Goal: Task Accomplishment & Management: Manage account settings

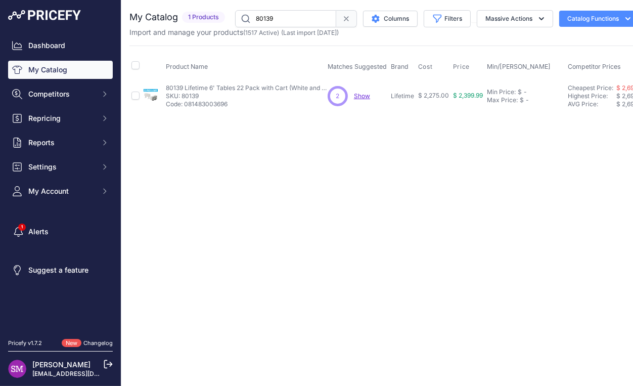
click at [368, 96] on span "Show" at bounding box center [362, 96] width 16 height 8
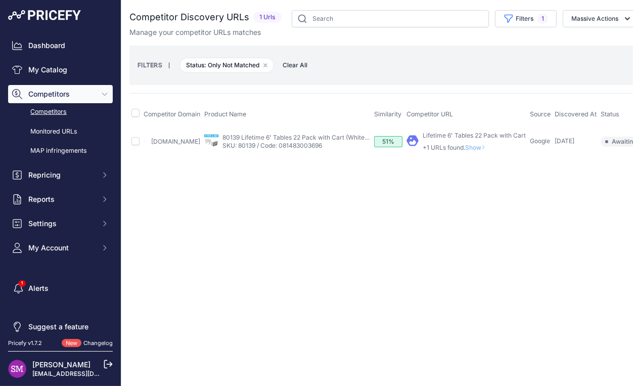
click at [482, 146] on span "Show" at bounding box center [477, 148] width 24 height 8
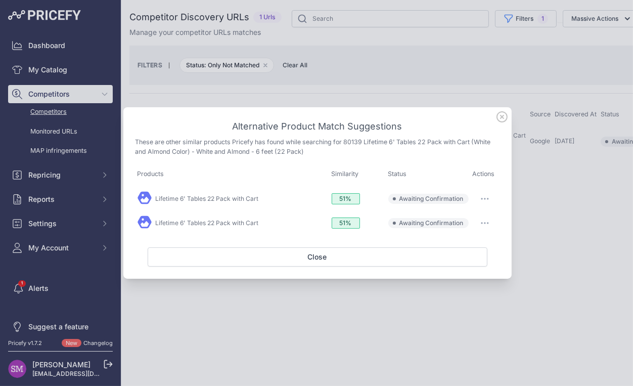
click at [503, 118] on icon at bounding box center [502, 117] width 10 height 10
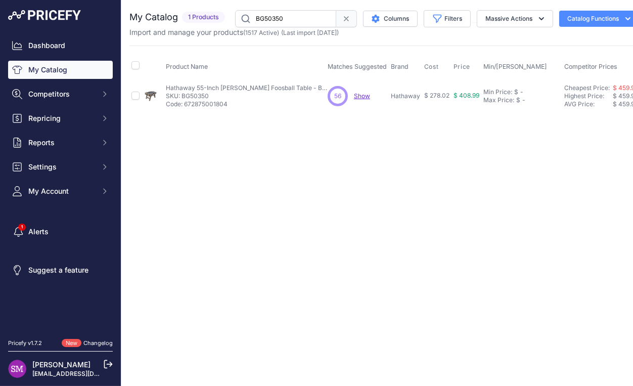
click at [362, 93] on span "Show" at bounding box center [362, 96] width 16 height 8
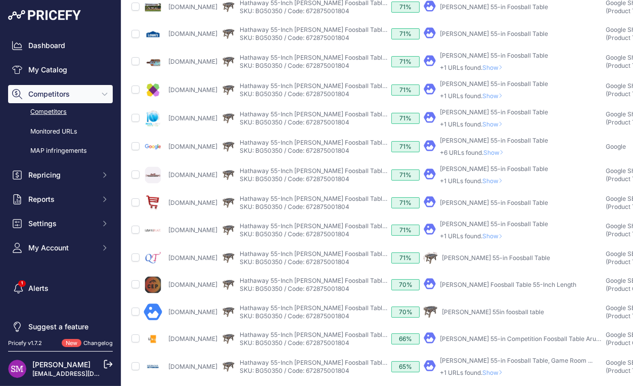
scroll to position [178, 0]
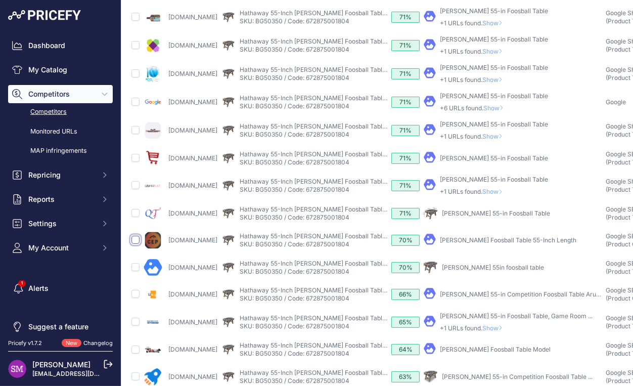
click at [134, 244] on input "checkbox" at bounding box center [136, 240] width 8 height 8
checkbox input "true"
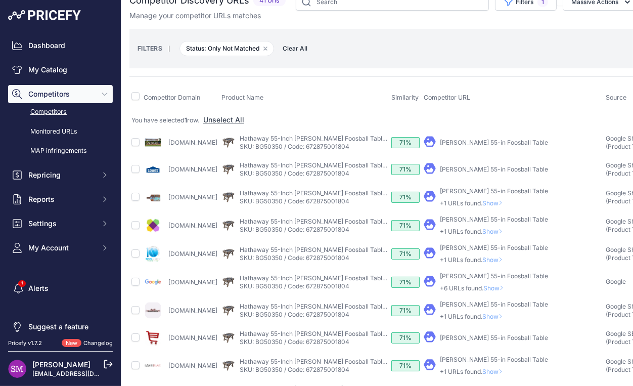
scroll to position [0, 0]
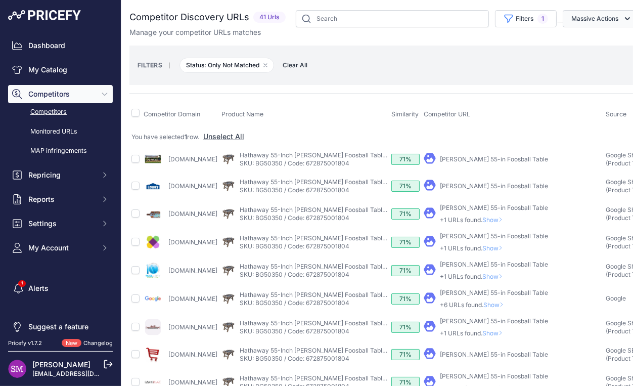
click at [576, 19] on button "Massive Actions" at bounding box center [601, 18] width 76 height 17
click at [569, 39] on span "Confirm Match" at bounding box center [591, 42] width 49 height 9
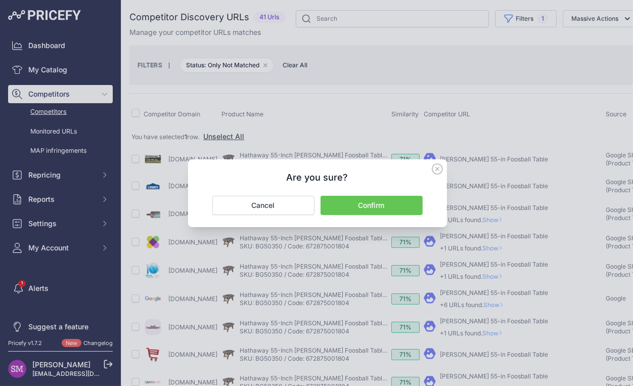
click at [408, 202] on button "Confirm" at bounding box center [372, 205] width 102 height 19
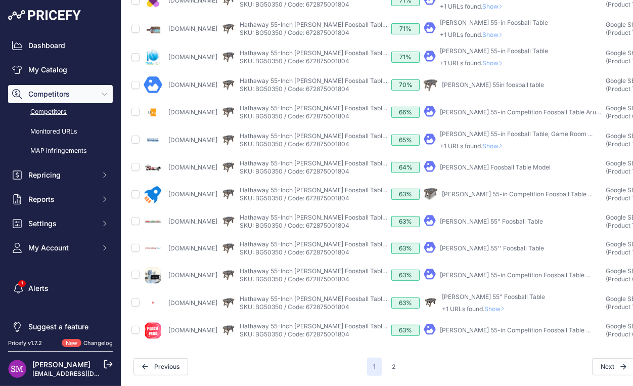
scroll to position [356, 0]
click at [392, 359] on button "2" at bounding box center [394, 367] width 16 height 18
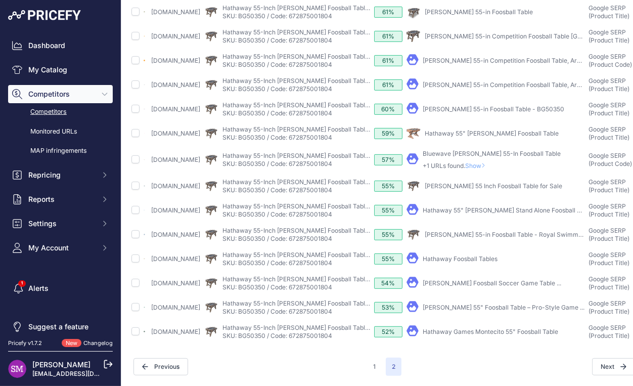
scroll to position [294, 0]
click at [483, 214] on link "Hathaway 55" Braxton Stand Alone Foosball Table, height ..." at bounding box center [521, 210] width 197 height 8
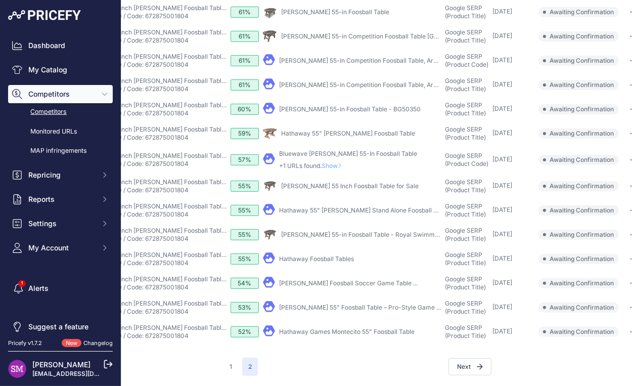
scroll to position [294, 178]
click at [625, 215] on button "button" at bounding box center [634, 210] width 20 height 14
click at [599, 236] on button "Confirm match" at bounding box center [604, 232] width 83 height 16
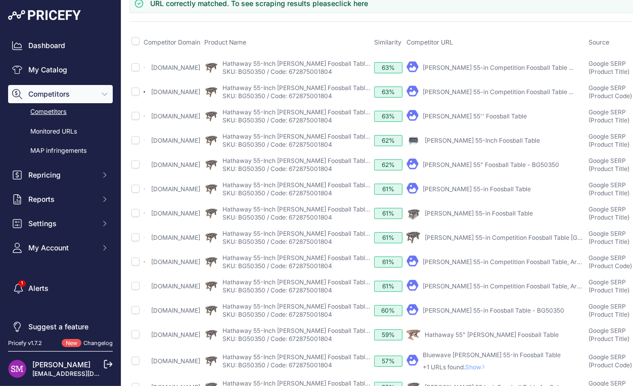
scroll to position [72, 0]
click at [139, 193] on input "checkbox" at bounding box center [136, 189] width 8 height 8
checkbox input "true"
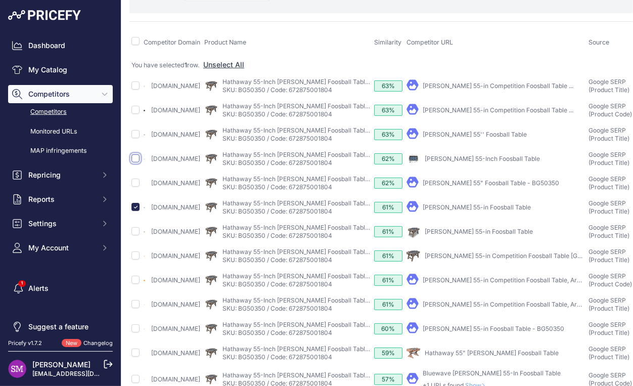
click at [137, 162] on input "checkbox" at bounding box center [136, 158] width 8 height 8
checkbox input "true"
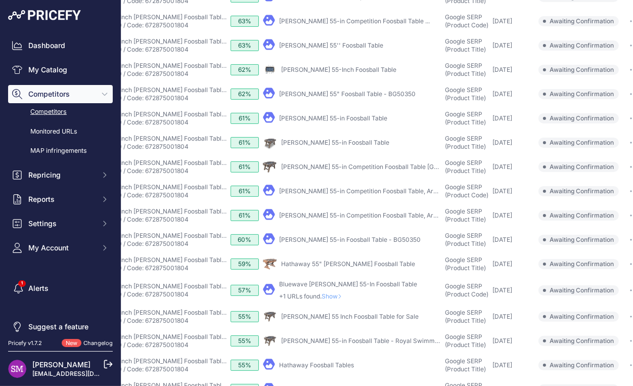
scroll to position [0, 178]
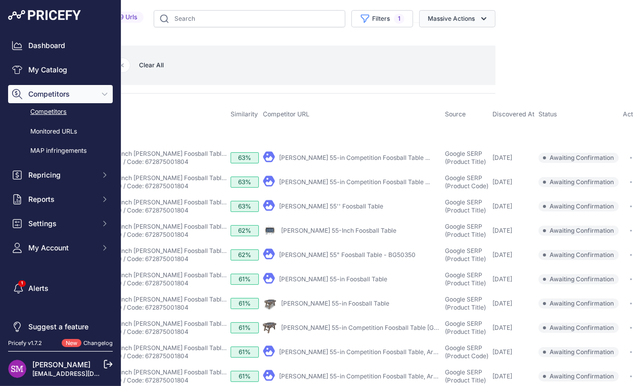
click at [482, 18] on icon "button" at bounding box center [484, 18] width 5 height 3
click at [424, 40] on span "Confirm Match" at bounding box center [447, 42] width 49 height 9
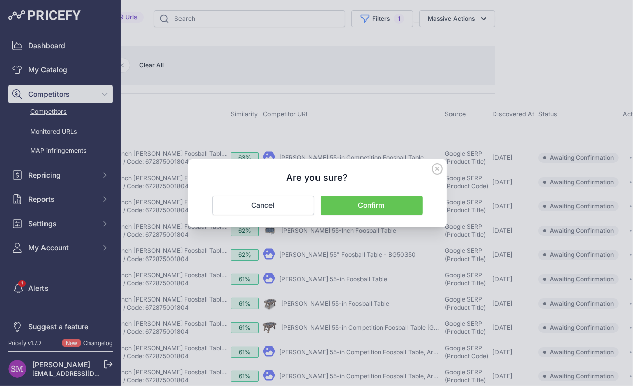
click at [354, 204] on button "Confirm" at bounding box center [372, 205] width 102 height 19
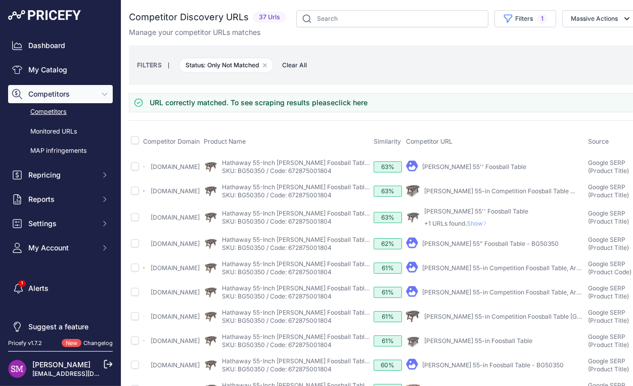
scroll to position [0, 23]
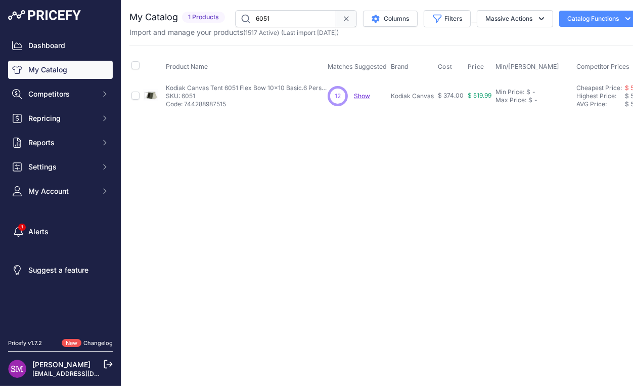
click at [364, 95] on span "Show" at bounding box center [362, 96] width 16 height 8
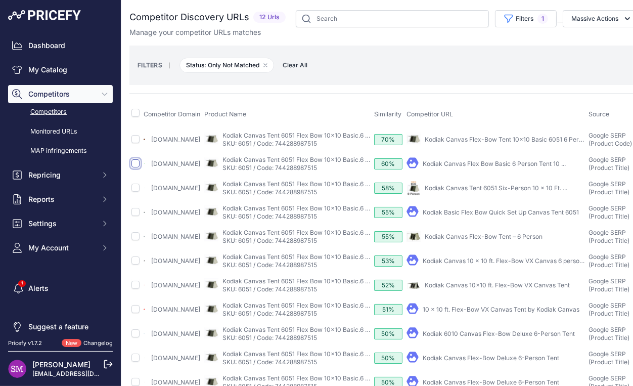
click at [136, 165] on input "checkbox" at bounding box center [136, 163] width 8 height 8
checkbox input "true"
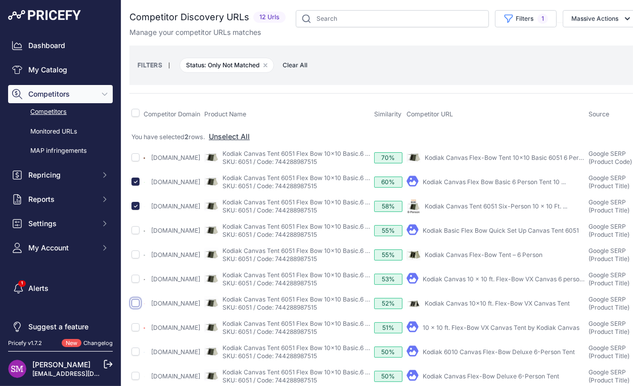
click at [136, 307] on input "checkbox" at bounding box center [136, 303] width 8 height 8
checkbox input "true"
click at [583, 25] on button "Massive Actions" at bounding box center [601, 18] width 76 height 17
click at [574, 44] on span "Confirm Match" at bounding box center [591, 42] width 49 height 9
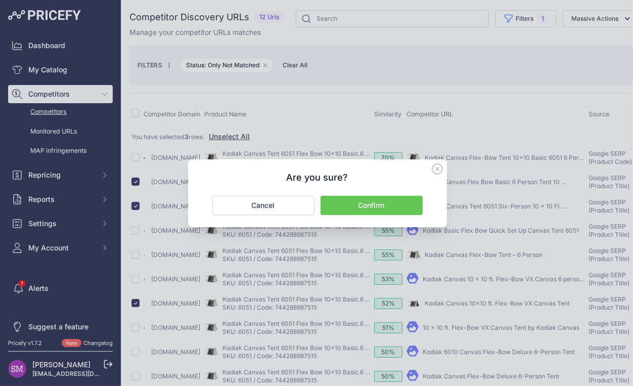
click at [388, 201] on button "Confirm" at bounding box center [372, 205] width 102 height 19
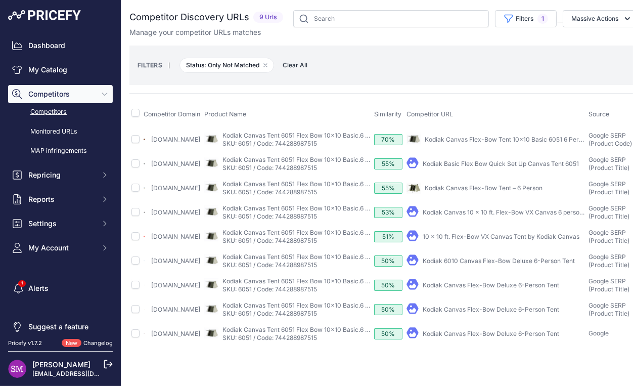
click at [406, 67] on div "FILTERS | Status: Only Not Matched Remove filter option Clear All" at bounding box center [385, 65] width 494 height 27
